Goal: Task Accomplishment & Management: Manage account settings

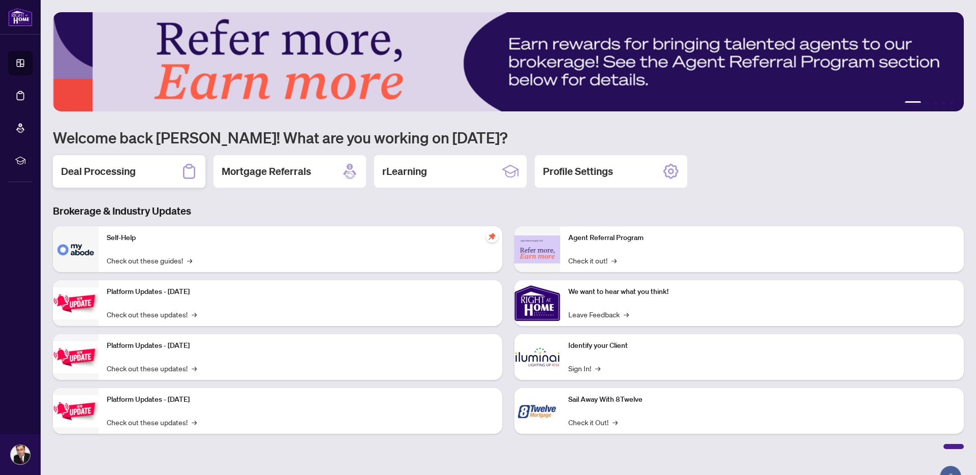
click at [126, 174] on h2 "Deal Processing" at bounding box center [98, 171] width 75 height 14
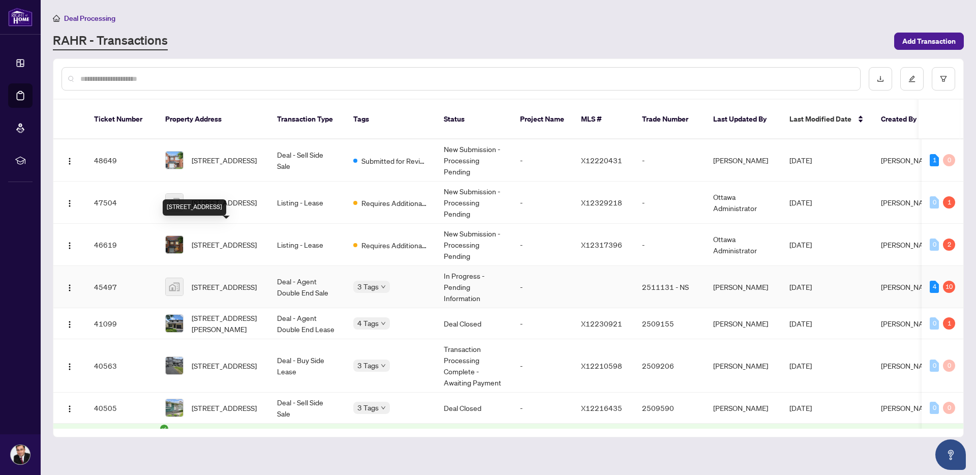
click at [231, 281] on span "[STREET_ADDRESS]" at bounding box center [224, 286] width 65 height 11
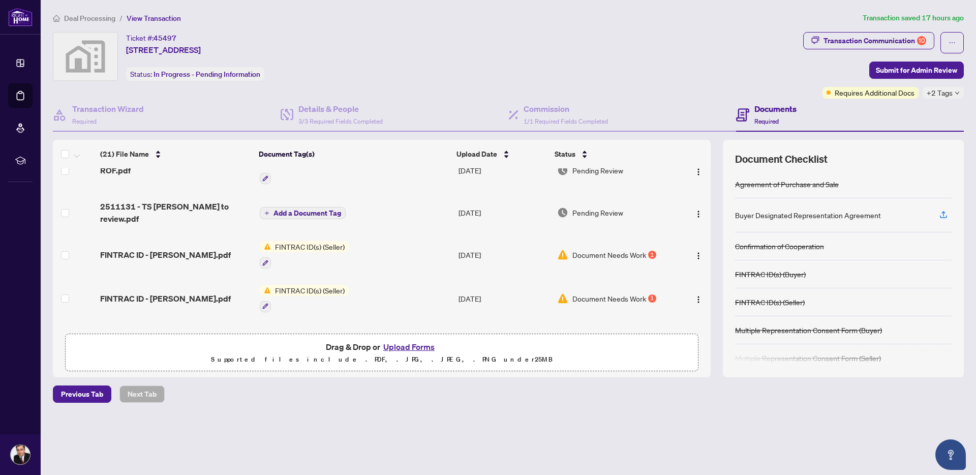
scroll to position [108, 0]
click at [695, 250] on img "button" at bounding box center [699, 254] width 8 height 8
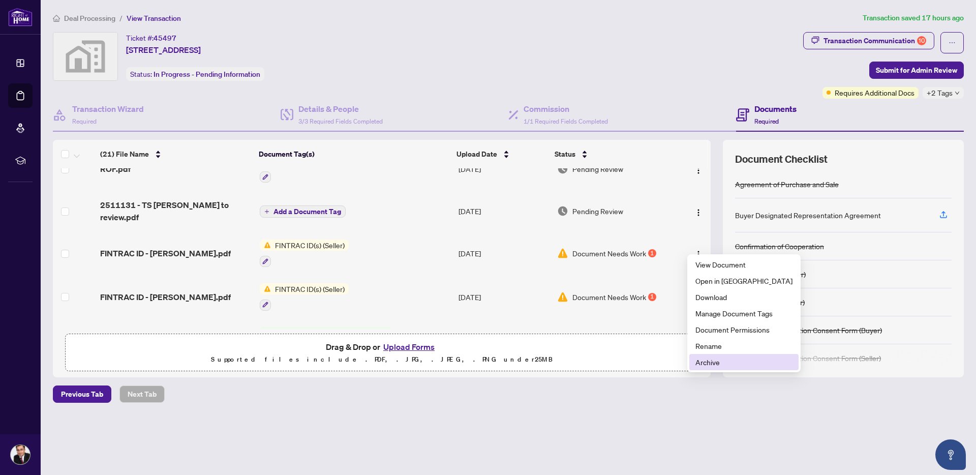
click at [716, 359] on span "Archive" at bounding box center [744, 361] width 97 height 11
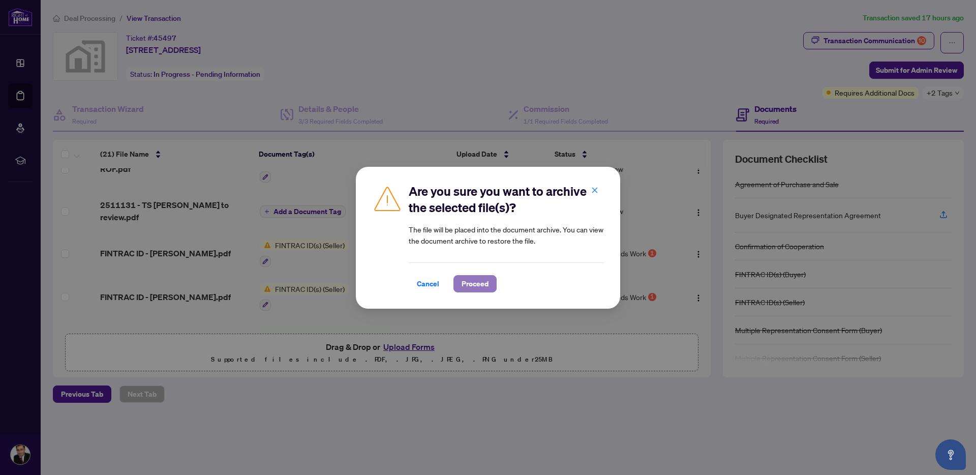
click at [477, 285] on span "Proceed" at bounding box center [475, 284] width 27 height 16
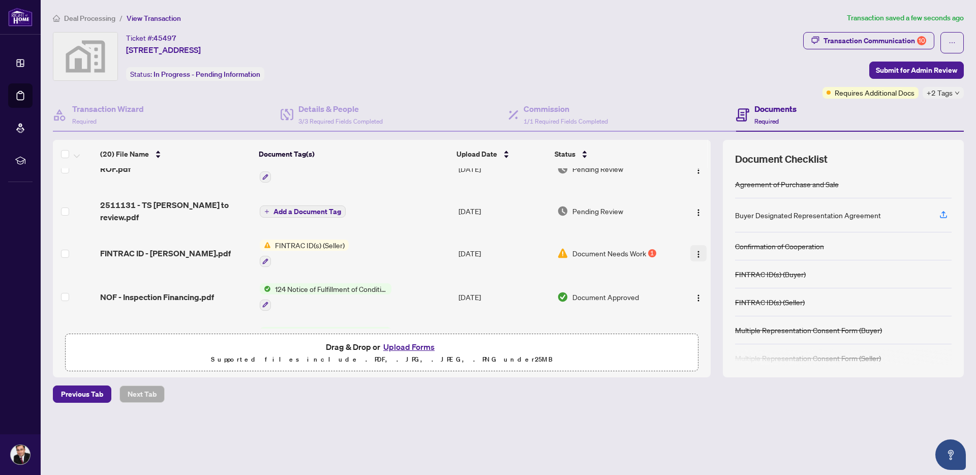
click at [695, 248] on span "button" at bounding box center [699, 253] width 8 height 11
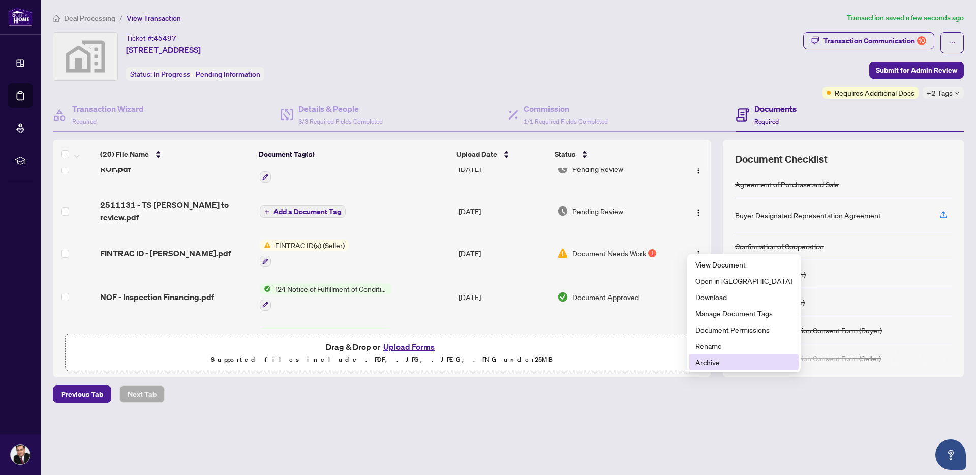
click at [709, 361] on span "Archive" at bounding box center [744, 361] width 97 height 11
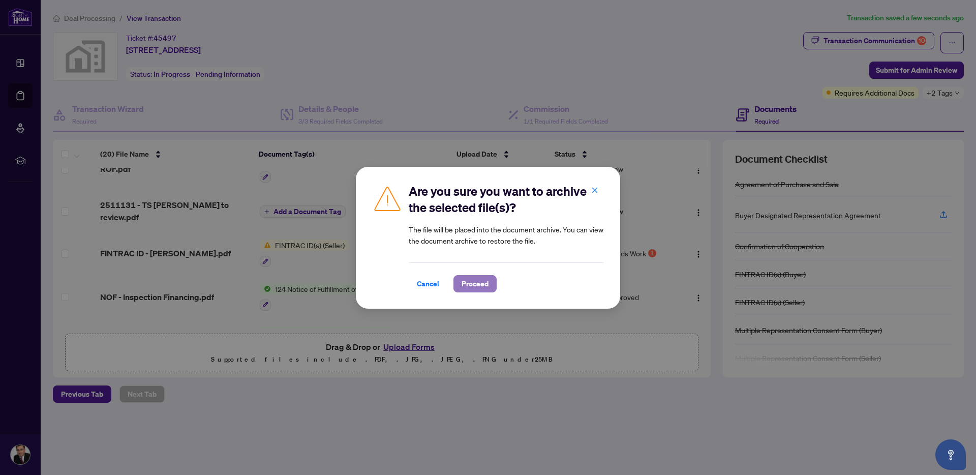
click at [486, 285] on span "Proceed" at bounding box center [475, 284] width 27 height 16
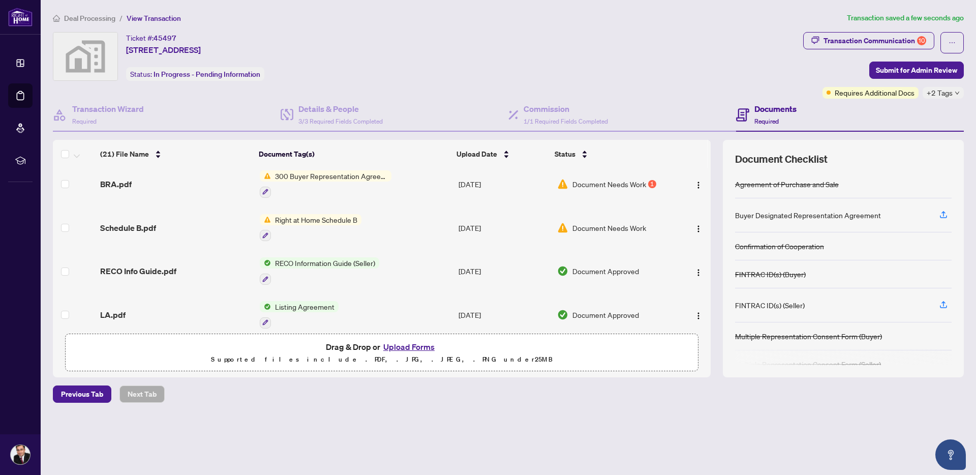
scroll to position [0, 0]
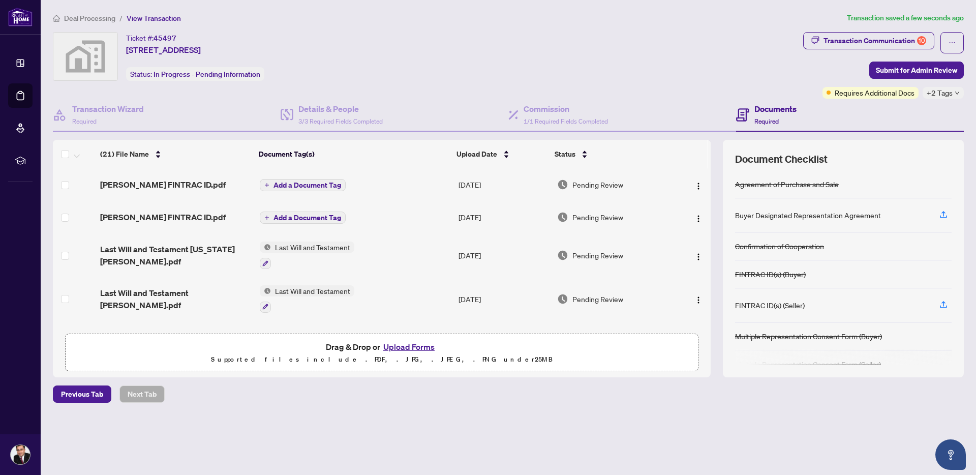
click at [309, 190] on button "Add a Document Tag" at bounding box center [303, 185] width 86 height 12
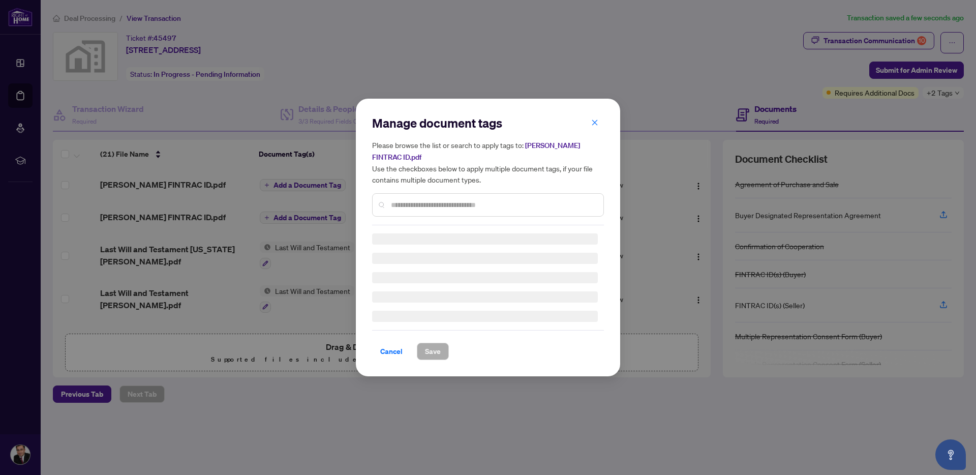
click at [432, 205] on div "Manage document tags Please browse the list or search to apply tags to: [PERSON…" at bounding box center [488, 237] width 232 height 245
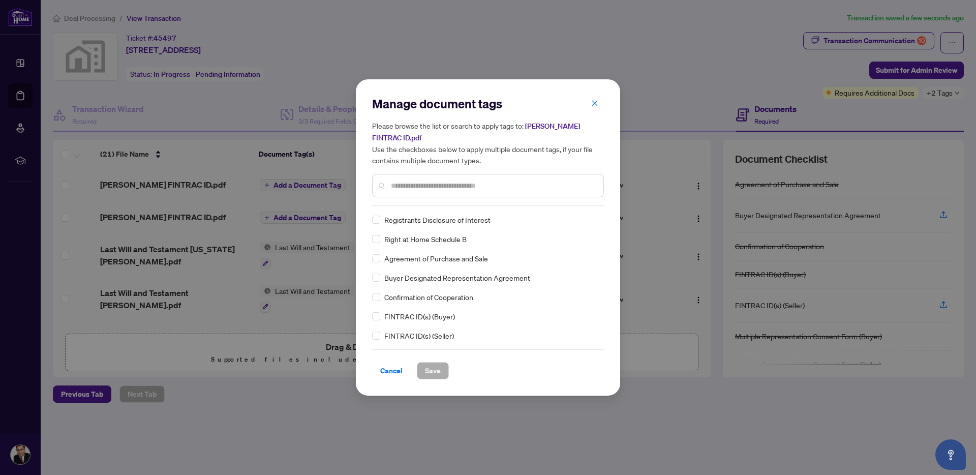
click at [438, 185] on input "text" at bounding box center [493, 185] width 204 height 11
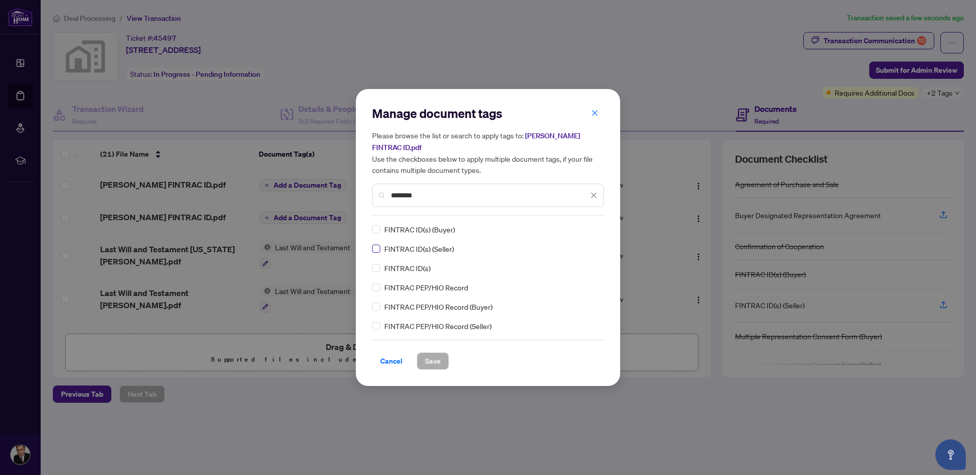
type input "*******"
click at [438, 356] on span "Save" at bounding box center [433, 361] width 16 height 16
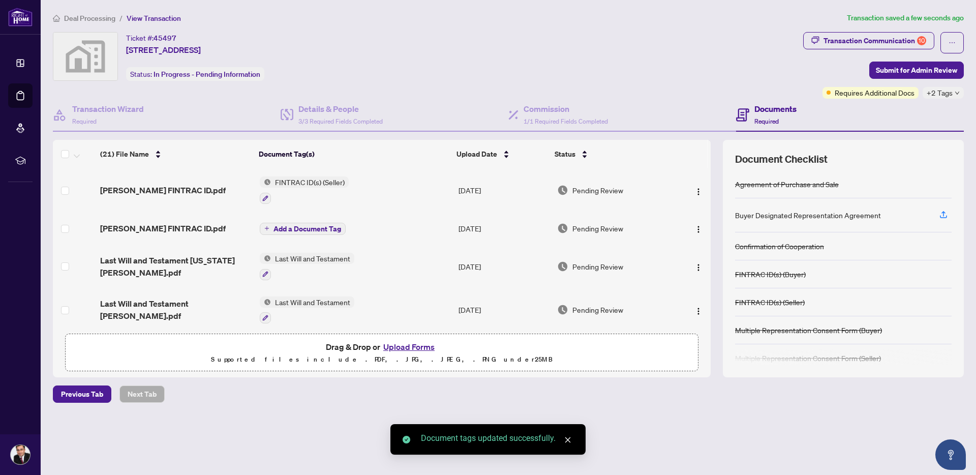
click at [294, 182] on span "FINTRAC ID(s) (Seller)" at bounding box center [310, 181] width 78 height 11
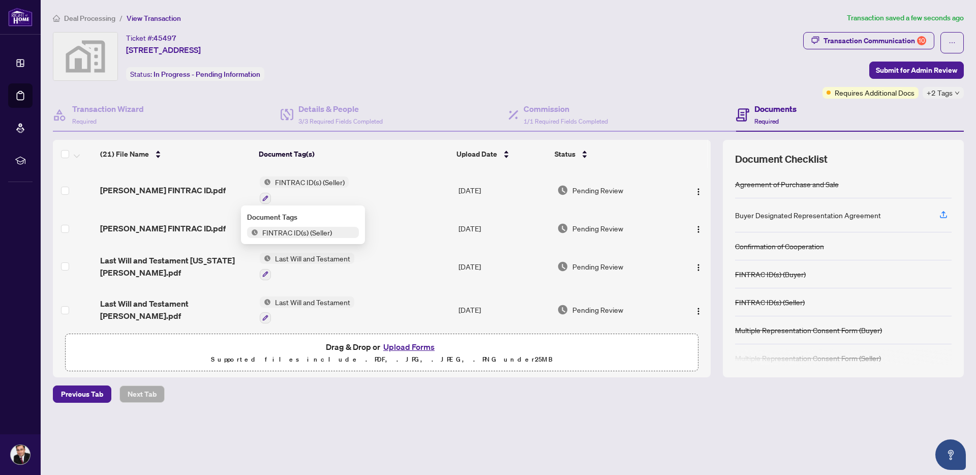
click at [397, 172] on td "FINTRAC ID(s) (Seller)" at bounding box center [355, 190] width 199 height 44
click at [283, 227] on span "Add a Document Tag" at bounding box center [308, 228] width 68 height 7
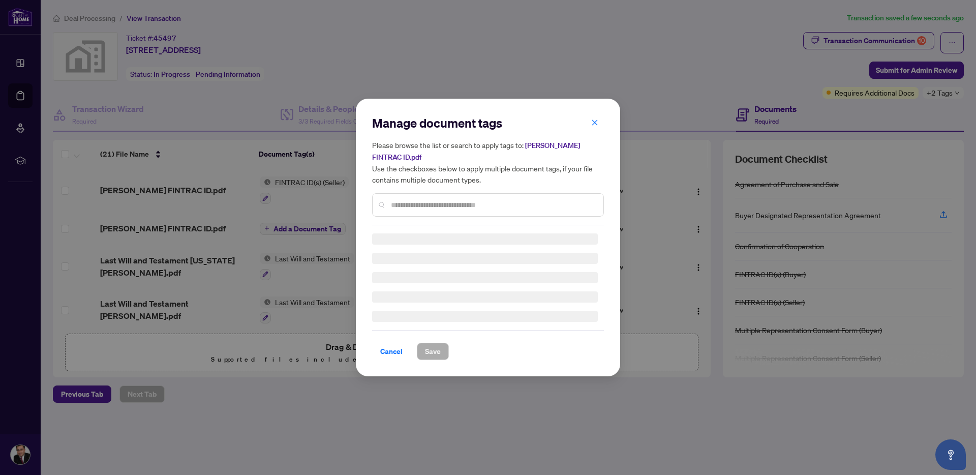
click at [410, 204] on input "text" at bounding box center [493, 204] width 204 height 11
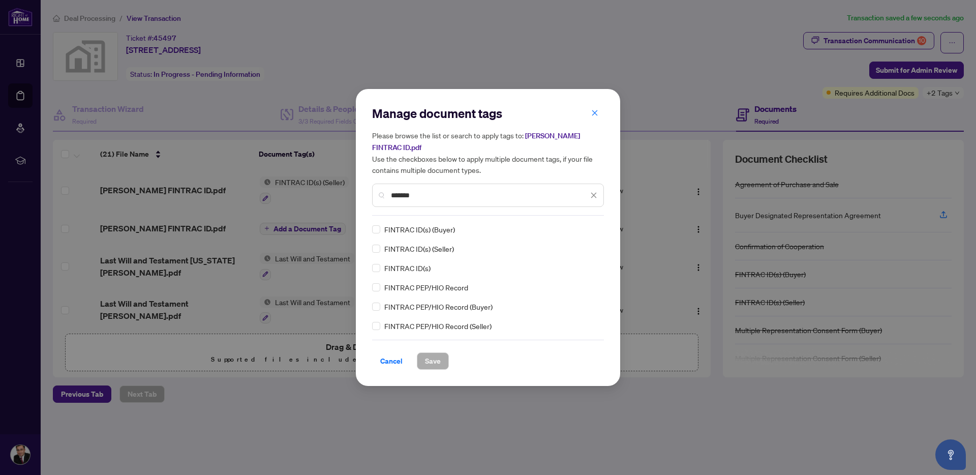
type input "*******"
click at [425, 185] on div "*******" at bounding box center [488, 195] width 232 height 23
click at [433, 356] on span "Save" at bounding box center [433, 361] width 16 height 16
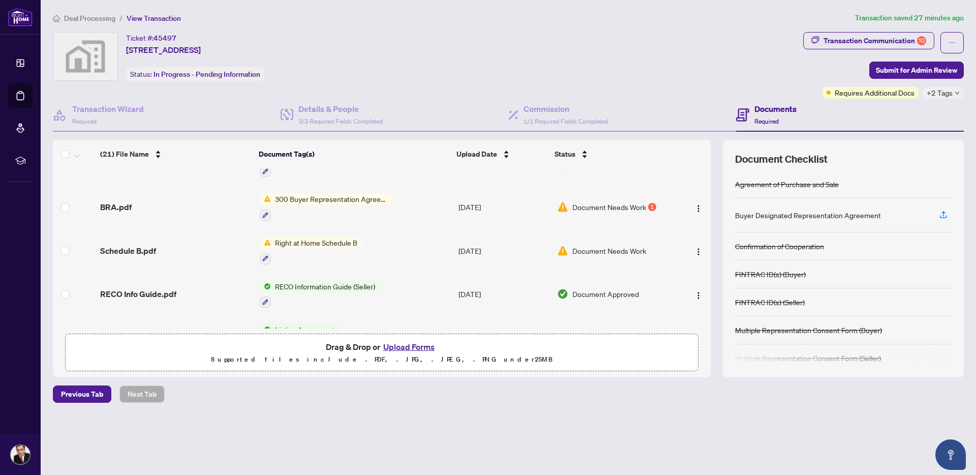
scroll to position [722, 0]
click at [648, 201] on div "1" at bounding box center [652, 205] width 8 height 8
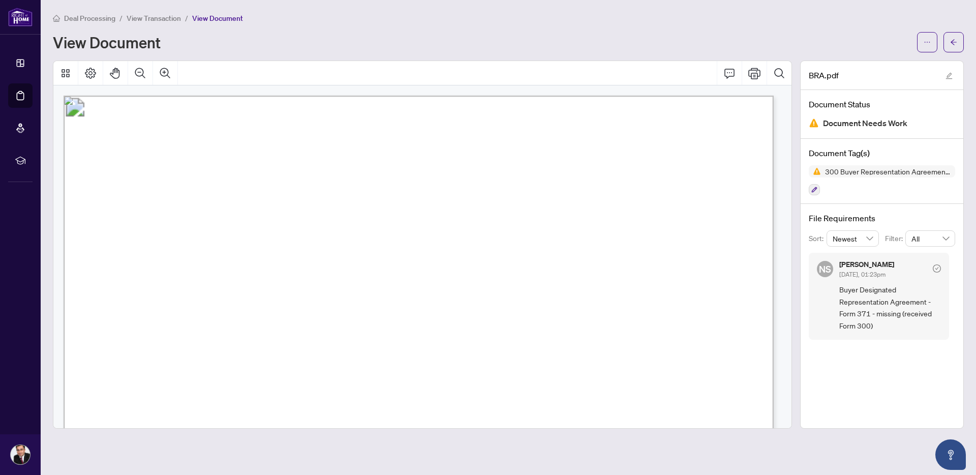
click at [158, 15] on span "View Transaction" at bounding box center [154, 18] width 54 height 9
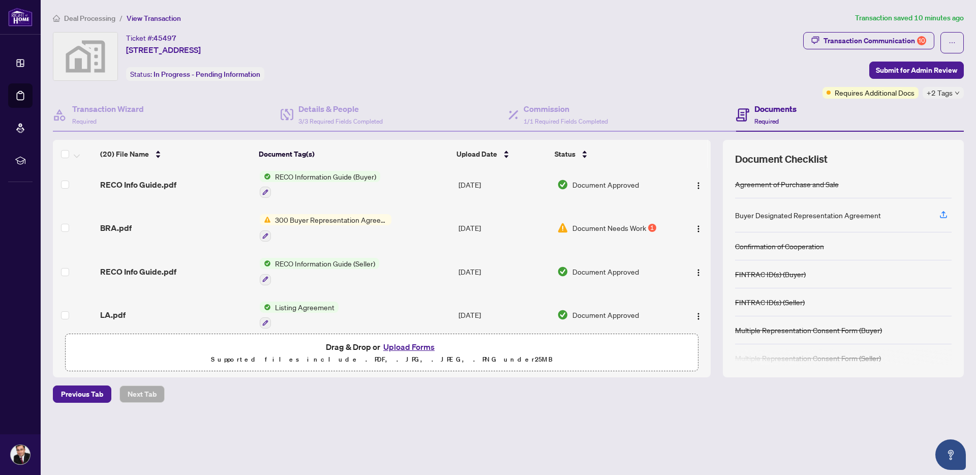
scroll to position [695, 0]
